Goal: Information Seeking & Learning: Learn about a topic

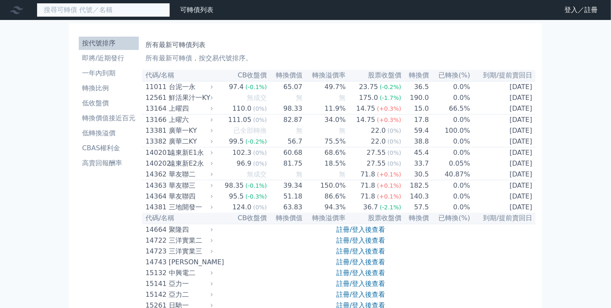
click at [98, 6] on input at bounding box center [103, 10] width 133 height 14
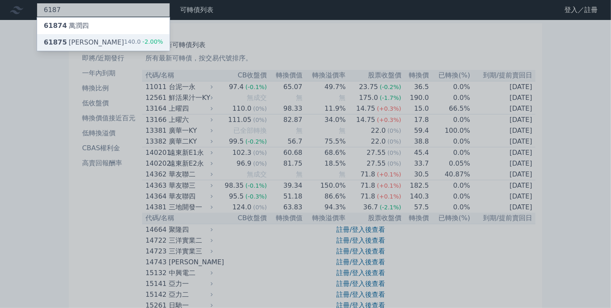
type input "6187"
click at [82, 41] on div "61875 [PERSON_NAME]" at bounding box center [84, 42] width 80 height 10
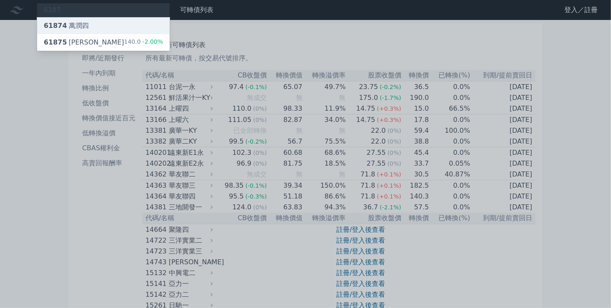
click at [57, 23] on span "61874" at bounding box center [55, 26] width 23 height 8
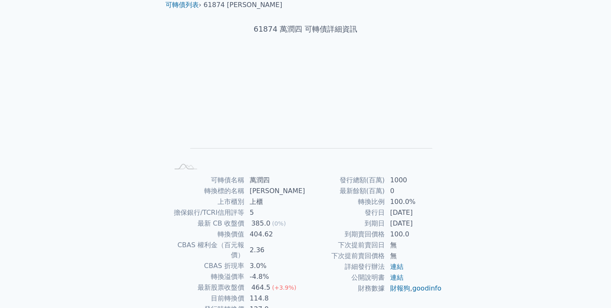
scroll to position [77, 0]
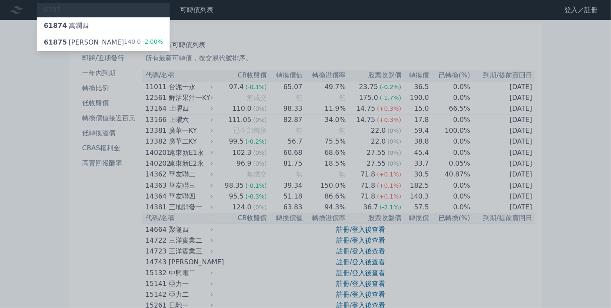
click at [237, 30] on div at bounding box center [305, 154] width 611 height 308
